Goal: Information Seeking & Learning: Get advice/opinions

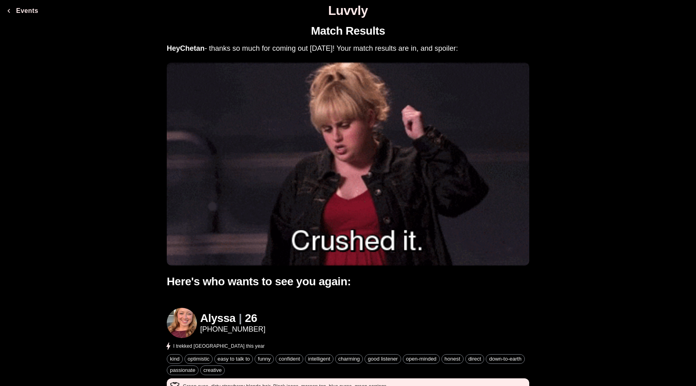
scroll to position [151, 0]
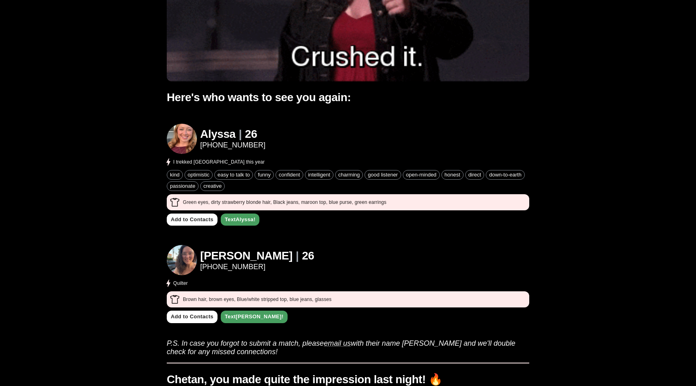
scroll to position [191, 0]
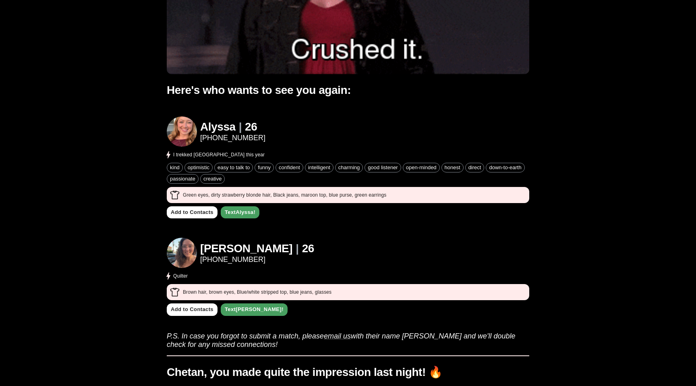
click at [208, 249] on h1 "[PERSON_NAME]" at bounding box center [246, 248] width 92 height 13
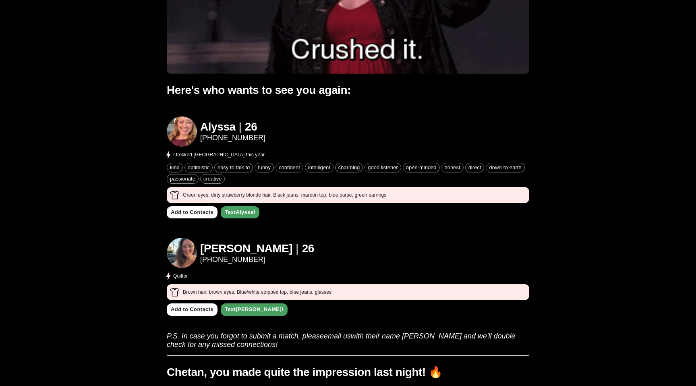
click at [212, 248] on h1 "[PERSON_NAME]" at bounding box center [246, 248] width 92 height 13
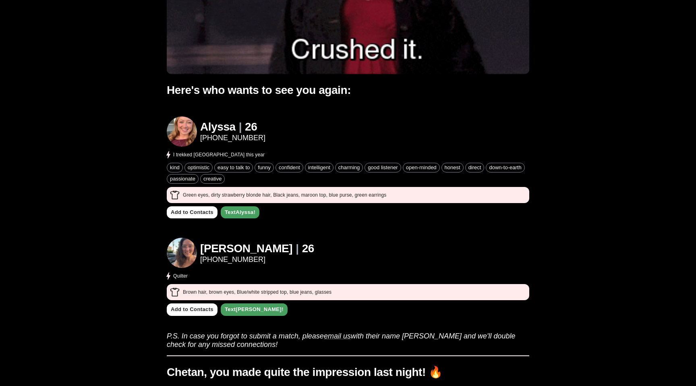
click at [212, 249] on h1 "[PERSON_NAME]" at bounding box center [246, 248] width 92 height 13
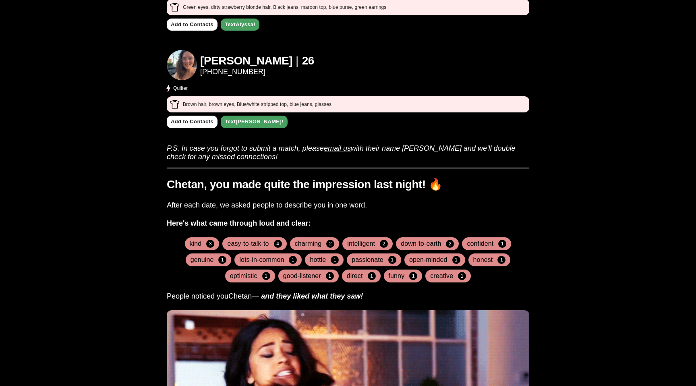
scroll to position [383, 0]
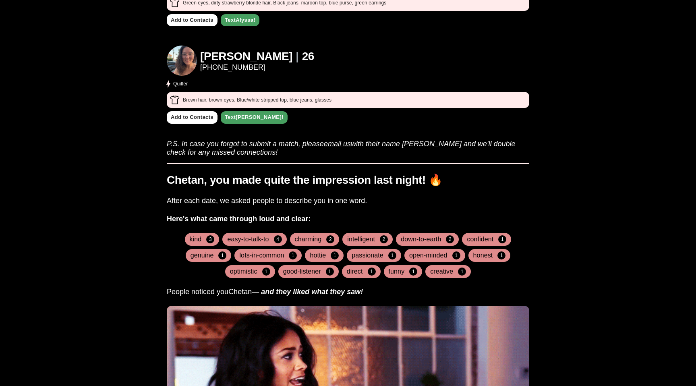
click at [244, 239] on h4 "easy-to-talk-to" at bounding box center [247, 239] width 41 height 8
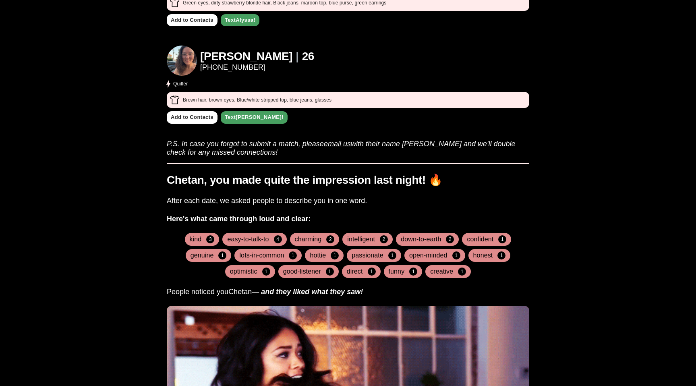
click at [190, 240] on h4 "kind" at bounding box center [196, 239] width 12 height 8
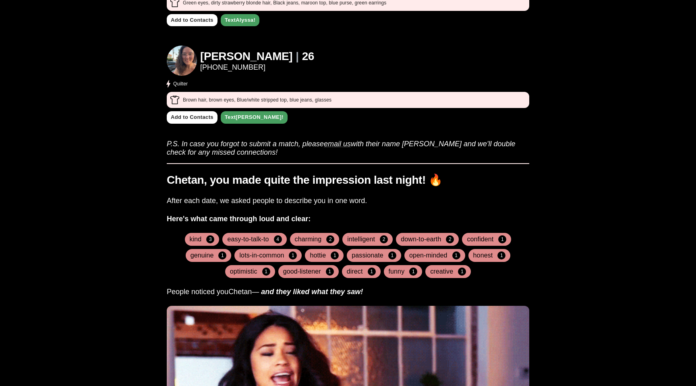
click at [193, 240] on h4 "kind" at bounding box center [196, 239] width 12 height 8
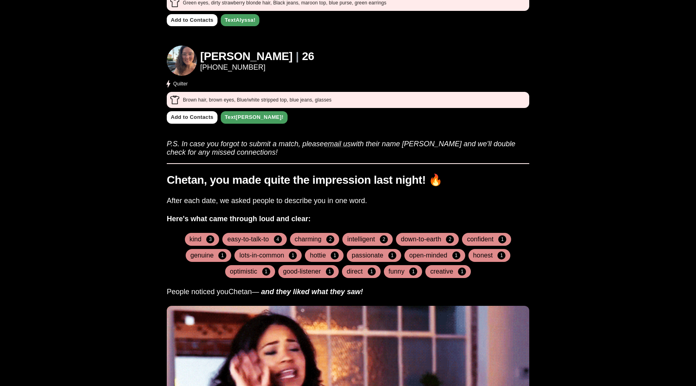
click at [196, 240] on h4 "kind" at bounding box center [196, 239] width 12 height 8
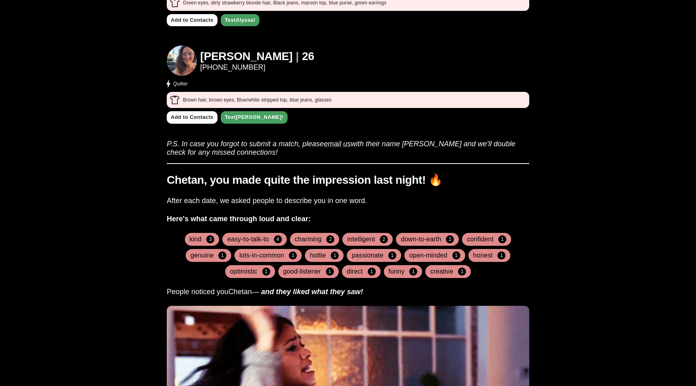
click at [201, 238] on h4 "kind" at bounding box center [196, 239] width 12 height 8
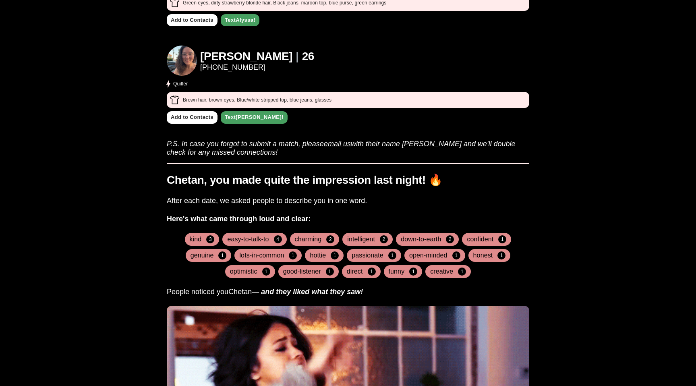
click at [210, 239] on span "3" at bounding box center [210, 239] width 8 height 8
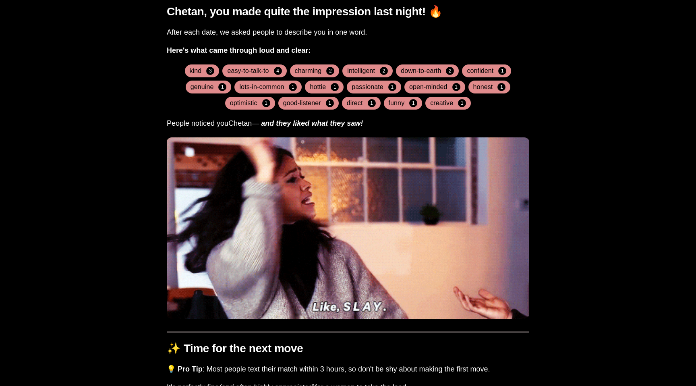
scroll to position [558, 0]
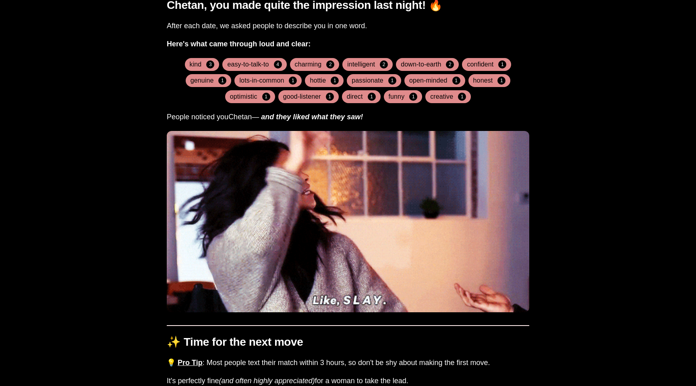
click at [114, 253] on div "Match Results Hey [PERSON_NAME] - thanks so much for coming out [DATE]! Your ma…" at bounding box center [347, 298] width 689 height 1676
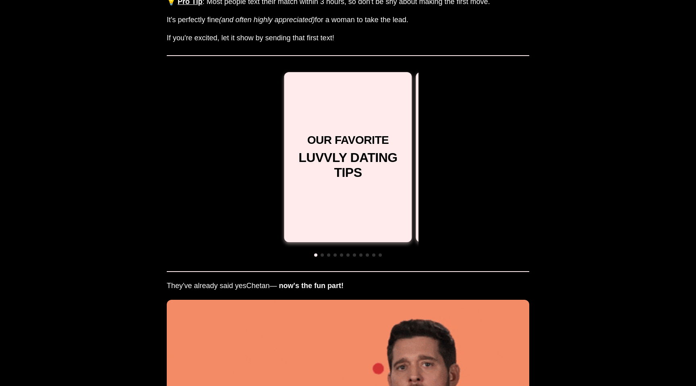
scroll to position [931, 0]
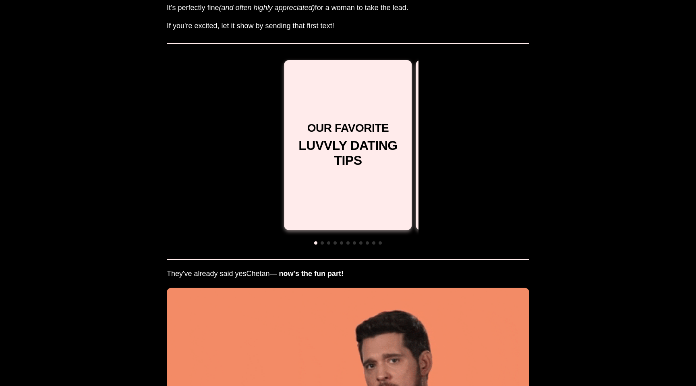
click at [395, 163] on h1 "LUVVLY DATING TIPS" at bounding box center [347, 153] width 115 height 30
click at [323, 243] on div at bounding box center [347, 242] width 141 height 7
click at [439, 120] on div "✨ Time for the next move 💡 Pro Tip : Most people text their match within 3 hour…" at bounding box center [348, 259] width 362 height 614
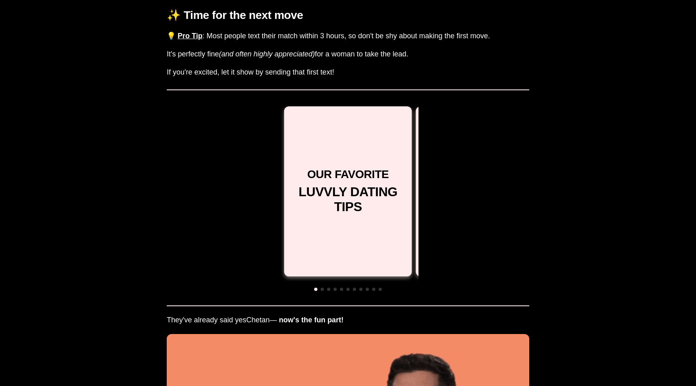
scroll to position [890, 0]
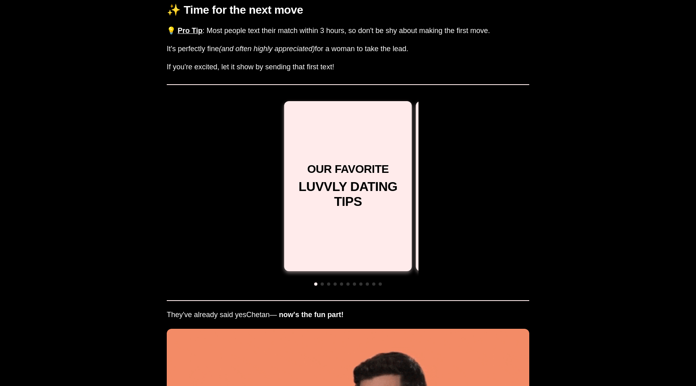
click at [386, 208] on h1 "LUVVLY DATING TIPS" at bounding box center [347, 194] width 115 height 30
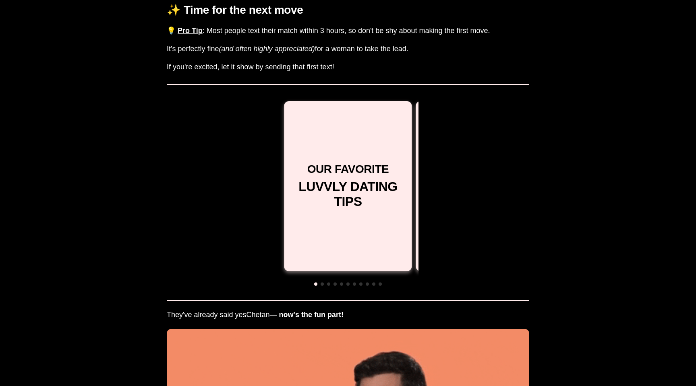
click at [386, 208] on h1 "LUVVLY DATING TIPS" at bounding box center [347, 194] width 115 height 30
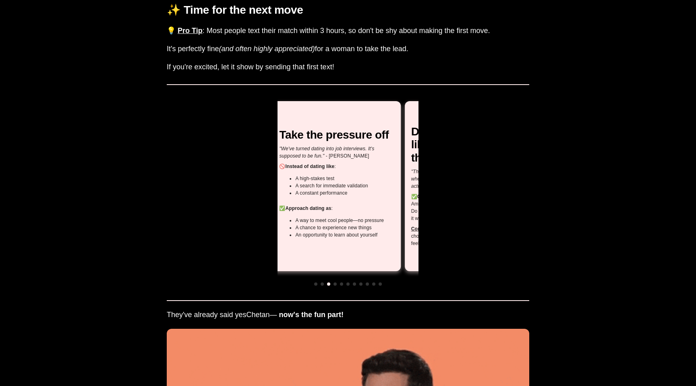
click at [472, 208] on div "✨ Time for the next move 💡 Pro Tip : Most people text their match within 3 hour…" at bounding box center [348, 300] width 362 height 614
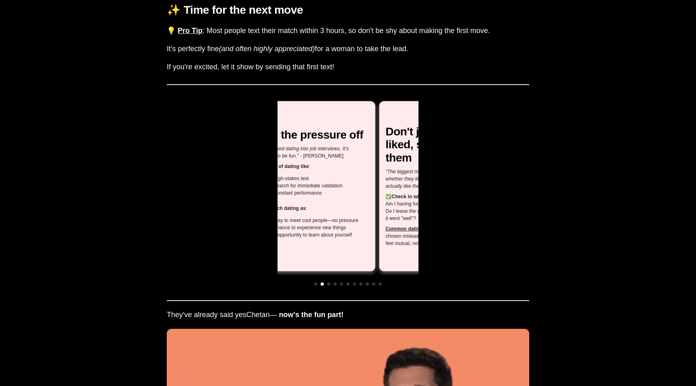
click at [319, 265] on div "Take the pressure off "We've turned dating into job interviews. It's supposed t…" at bounding box center [311, 186] width 128 height 170
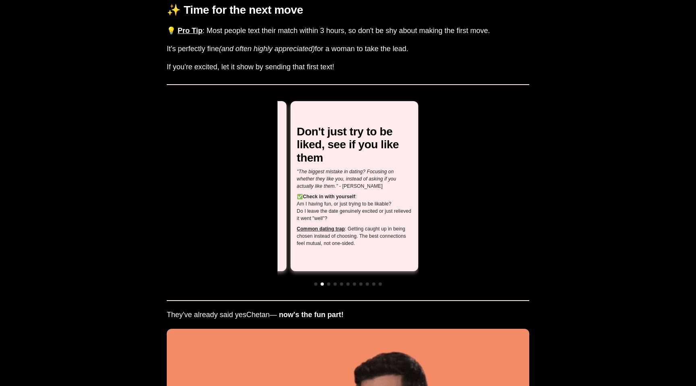
click at [226, 259] on div "✨ Time for the next move 💡 Pro Tip : Most people text their match within 3 hour…" at bounding box center [348, 300] width 362 height 614
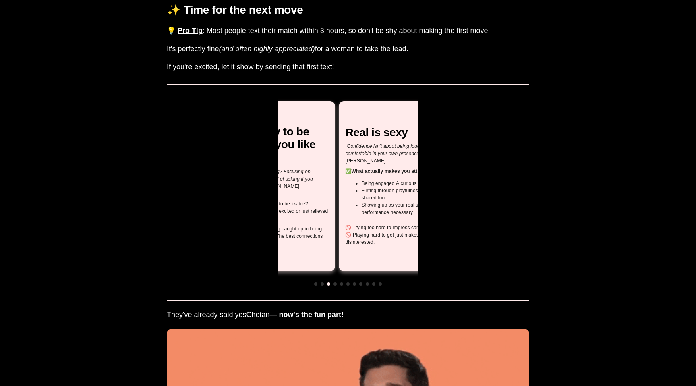
click at [288, 220] on div "✅ Check in with yourself : Am I having fun, or just trying to be likable? Do I …" at bounding box center [270, 207] width 115 height 29
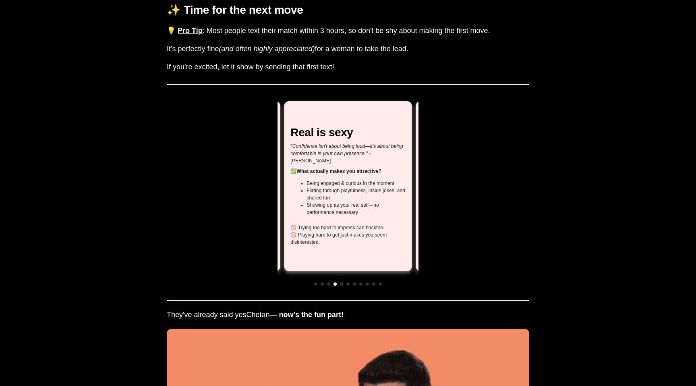
click at [311, 187] on li "Flirting through playfulness, inside jokes, and shared fun" at bounding box center [355, 194] width 99 height 14
click at [313, 180] on li "Being engaged & curious in the moment" at bounding box center [355, 183] width 99 height 7
click at [315, 180] on li "Being engaged & curious in the moment" at bounding box center [355, 183] width 99 height 7
click at [318, 180] on li "Being engaged & curious in the moment" at bounding box center [355, 183] width 99 height 7
click at [310, 201] on li "Showing up as your real self—no performance necessary" at bounding box center [355, 208] width 99 height 14
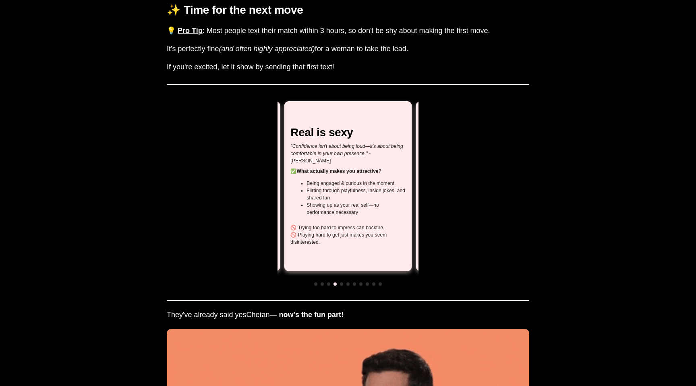
click at [314, 201] on li "Showing up as your real self—no performance necessary" at bounding box center [355, 208] width 99 height 14
click at [291, 197] on ul "Being engaged & curious in the moment Flirting through playfulness, inside joke…" at bounding box center [347, 198] width 115 height 36
click at [292, 193] on ul "Being engaged & curious in the moment Flirting through playfulness, inside joke…" at bounding box center [347, 198] width 115 height 36
click at [311, 187] on li "Flirting through playfulness, inside jokes, and shared fun" at bounding box center [355, 194] width 99 height 14
click at [313, 180] on li "Being engaged & curious in the moment" at bounding box center [355, 183] width 99 height 7
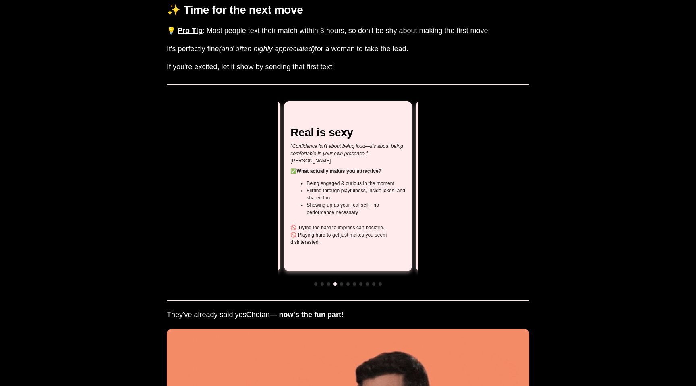
click at [315, 180] on li "Being engaged & curious in the moment" at bounding box center [355, 183] width 99 height 7
click at [317, 180] on li "Being engaged & curious in the moment" at bounding box center [355, 183] width 99 height 7
click at [324, 180] on li "Being engaged & curious in the moment" at bounding box center [355, 183] width 99 height 7
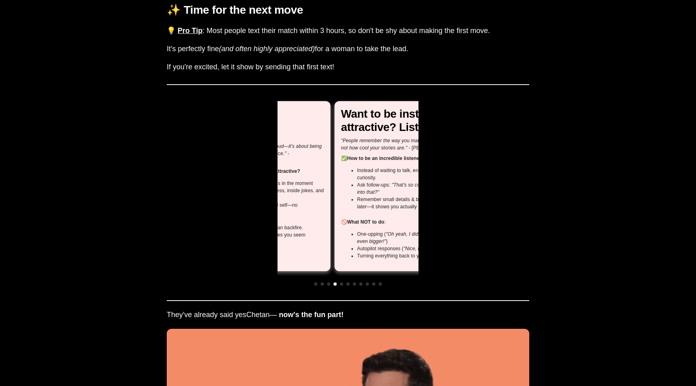
click at [284, 232] on div "Real is sexy "Confidence isn't about being loud—it's about being comfortable in…" at bounding box center [266, 186] width 115 height 120
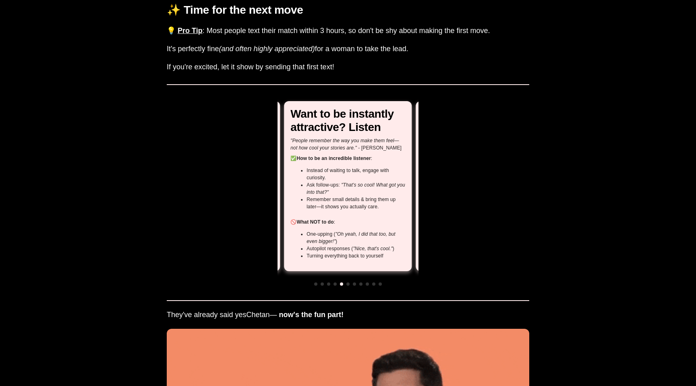
click at [381, 184] on icon ""That's so cool! What got you into that?"" at bounding box center [355, 188] width 98 height 13
click at [387, 184] on icon ""That's so cool! What got you into that?"" at bounding box center [355, 188] width 98 height 13
click at [390, 184] on icon ""That's so cool! What got you into that?"" at bounding box center [355, 188] width 98 height 13
click at [393, 185] on icon ""That's so cool! What got you into that?"" at bounding box center [355, 188] width 98 height 13
click at [395, 184] on icon ""That's so cool! What got you into that?"" at bounding box center [355, 188] width 98 height 13
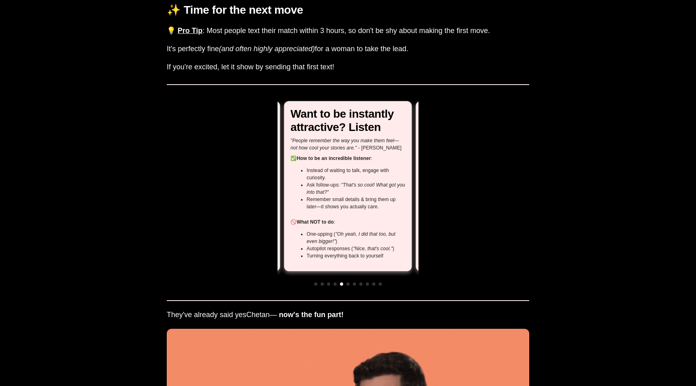
click at [398, 185] on icon ""That's so cool! What got you into that?"" at bounding box center [355, 188] width 98 height 13
click at [299, 221] on b "What NOT to do" at bounding box center [314, 222] width 37 height 6
click at [308, 221] on b "What NOT to do" at bounding box center [314, 222] width 37 height 6
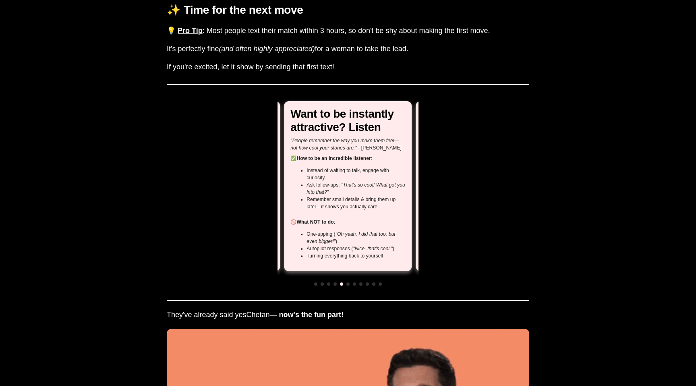
click at [312, 222] on b "What NOT to do" at bounding box center [314, 222] width 37 height 6
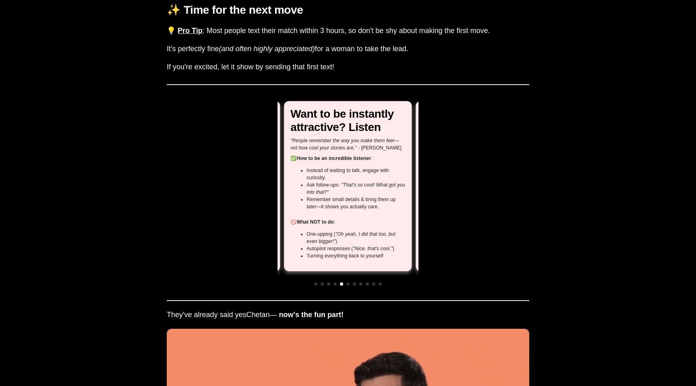
click at [295, 198] on ul "Instead of waiting to talk, engage with curiosity. Ask follow-ups: "That's so c…" at bounding box center [347, 188] width 115 height 43
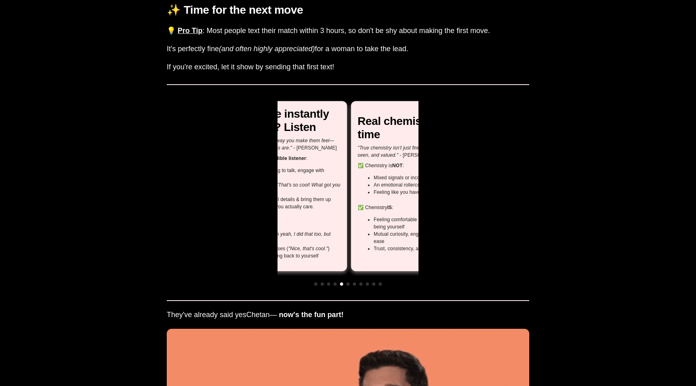
click at [274, 218] on div "✨ Time for the next move 💡 Pro Tip : Most people text their match within 3 hour…" at bounding box center [348, 300] width 362 height 614
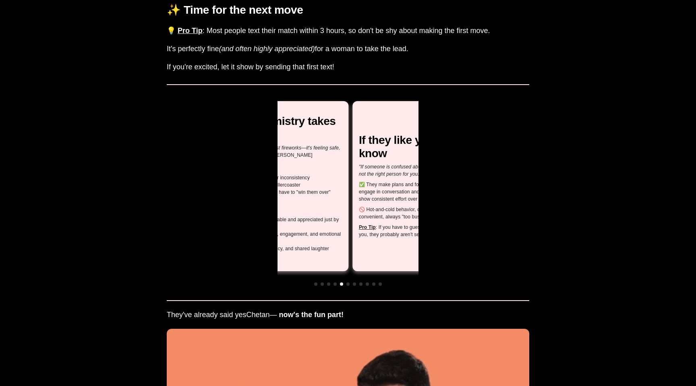
click at [193, 242] on div "✨ Time for the next move 💡 Pro Tip : Most people text their match within 3 hour…" at bounding box center [348, 300] width 362 height 614
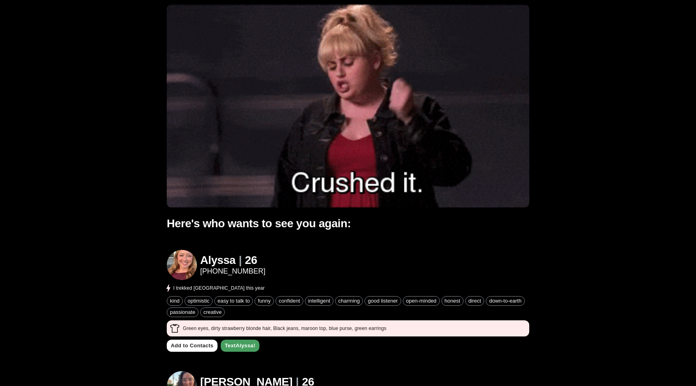
scroll to position [0, 0]
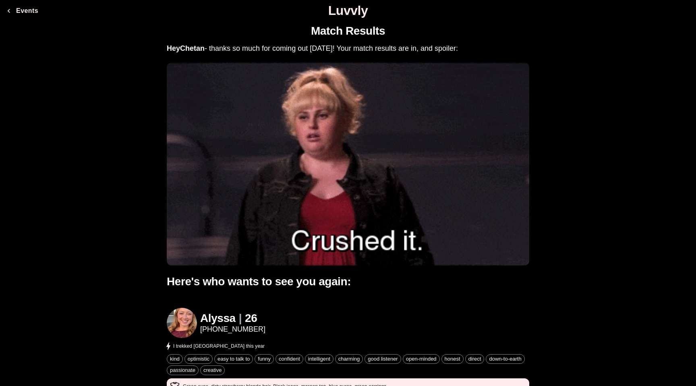
click at [169, 48] on b "Hey [PERSON_NAME]" at bounding box center [186, 48] width 38 height 8
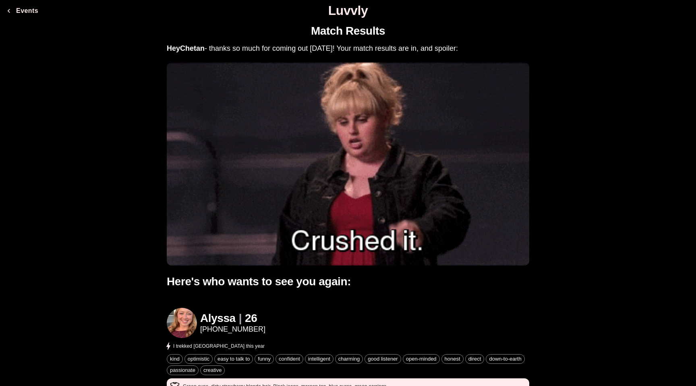
click at [188, 48] on b "Hey [PERSON_NAME]" at bounding box center [186, 48] width 38 height 8
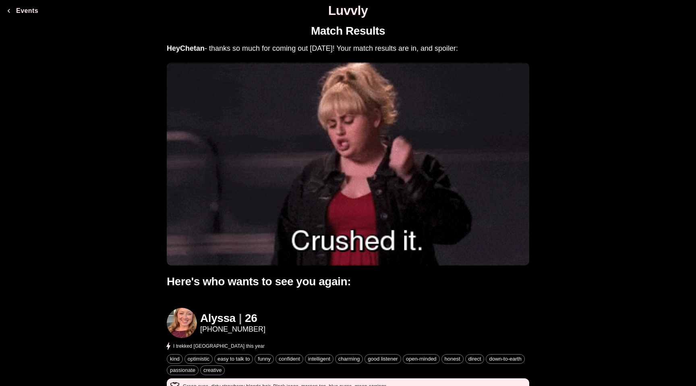
click at [197, 48] on b "Hey [PERSON_NAME]" at bounding box center [186, 48] width 38 height 8
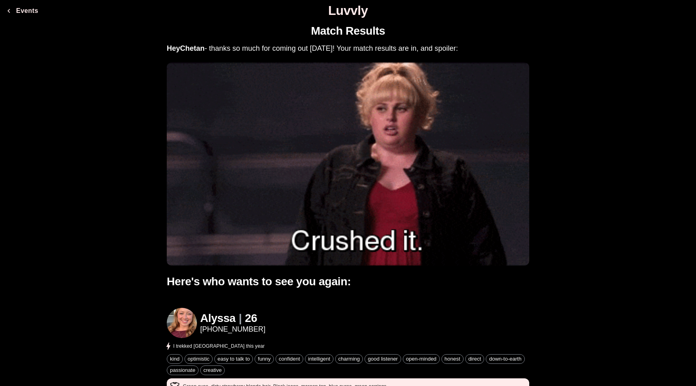
click at [204, 49] on b "Hey [PERSON_NAME]" at bounding box center [186, 48] width 38 height 8
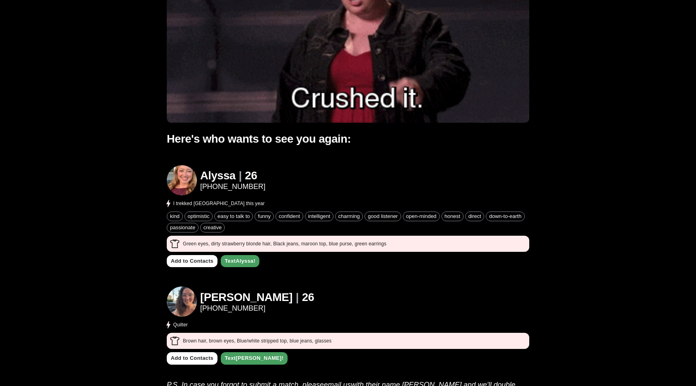
scroll to position [143, 0]
